Goal: Find specific page/section: Find specific page/section

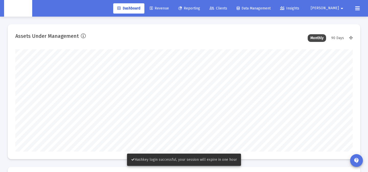
scroll to position [102, 181]
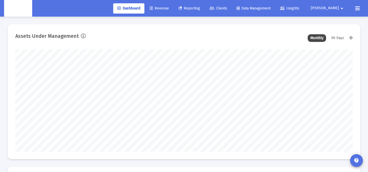
click at [336, 12] on button "Zoe arrow_drop_down" at bounding box center [327, 8] width 46 height 10
click at [333, 23] on icon at bounding box center [333, 21] width 5 height 5
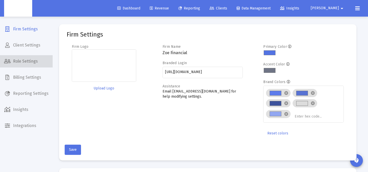
click at [32, 63] on span "Role Settings" at bounding box center [26, 61] width 53 height 12
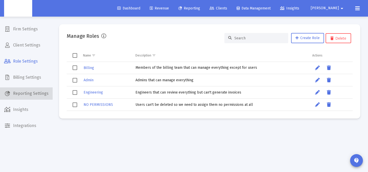
click at [34, 95] on span "Reporting Settings" at bounding box center [26, 93] width 53 height 12
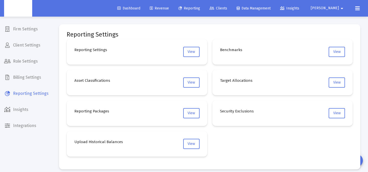
click at [203, 15] on div "Dashboard Revenue Reporting Clients Data Management Insights Zoe arrow_drop_down" at bounding box center [184, 8] width 360 height 17
click at [169, 10] on span "Revenue" at bounding box center [159, 8] width 19 height 4
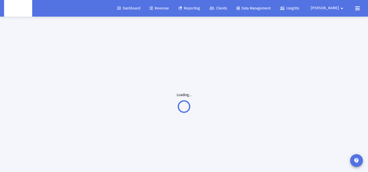
click at [227, 9] on span "Clients" at bounding box center [218, 8] width 18 height 4
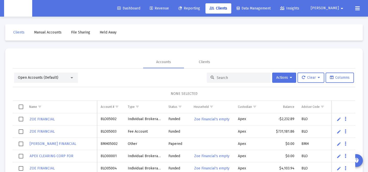
click at [237, 77] on input at bounding box center [242, 78] width 50 height 4
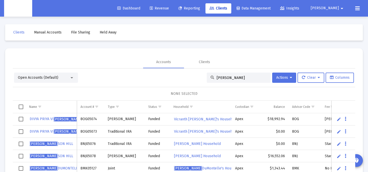
scroll to position [7, 0]
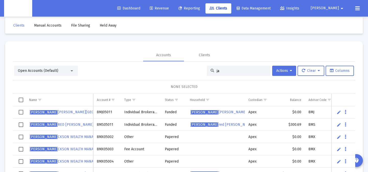
type input "j"
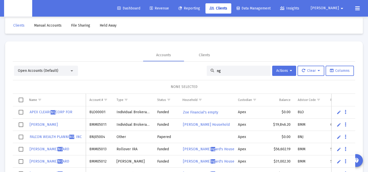
type input "n"
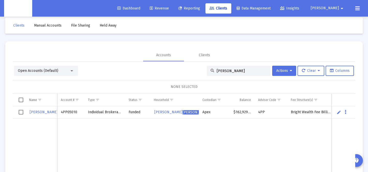
type input "nguy"
click at [183, 114] on span "Jae Nguy en's Household" at bounding box center [194, 112] width 81 height 4
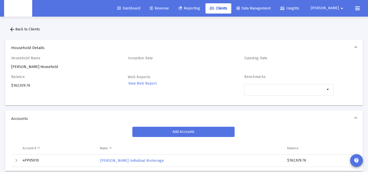
click at [39, 69] on div "Household Name Jae Nguyen's Household" at bounding box center [55, 63] width 89 height 14
click at [43, 67] on div "Household Name Jae Nguyen's Household" at bounding box center [55, 63] width 89 height 14
click at [52, 67] on div "Household Name Jae Nguyen's Household" at bounding box center [55, 63] width 89 height 14
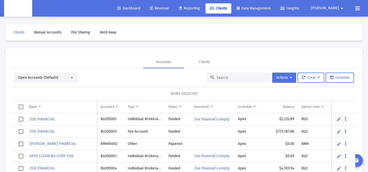
click at [227, 77] on input at bounding box center [242, 78] width 50 height 4
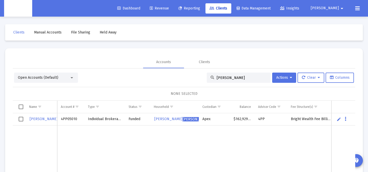
type input "nguy"
click at [340, 120] on link "Edit" at bounding box center [338, 119] width 5 height 5
click at [193, 118] on span "Jae Nguy en's Household" at bounding box center [194, 119] width 81 height 4
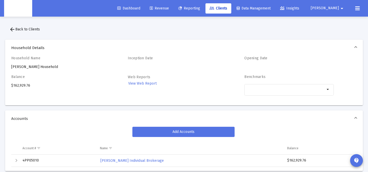
click at [144, 4] on link "Dashboard" at bounding box center [128, 8] width 31 height 10
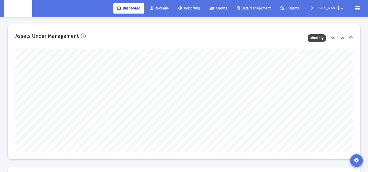
click at [231, 11] on link "Clients" at bounding box center [218, 8] width 26 height 10
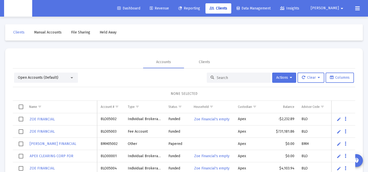
click at [204, 13] on link "Reporting" at bounding box center [189, 8] width 30 height 10
